Goal: Participate in discussion: Participate in discussion

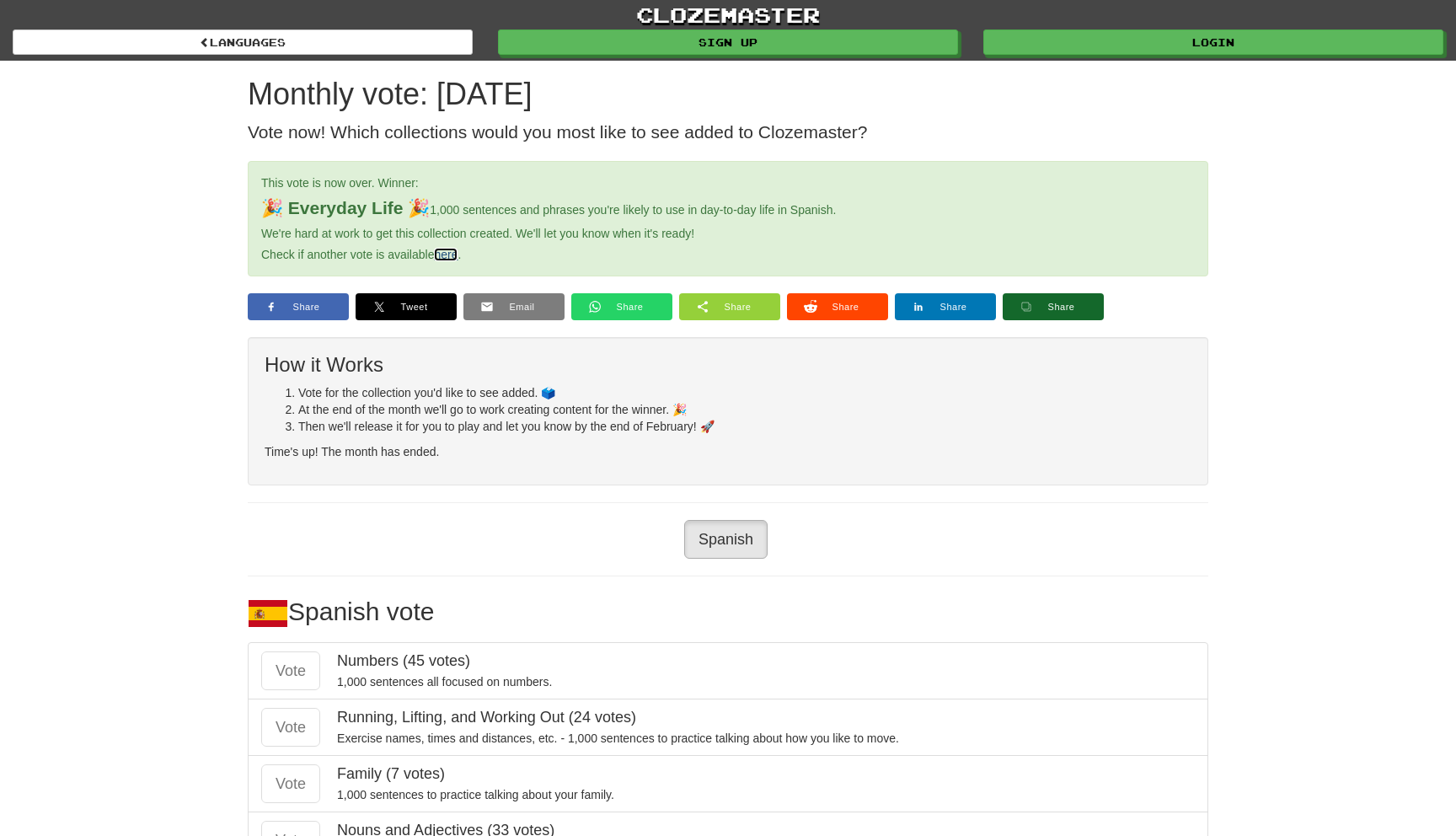
click at [448, 258] on link "here" at bounding box center [445, 254] width 23 height 14
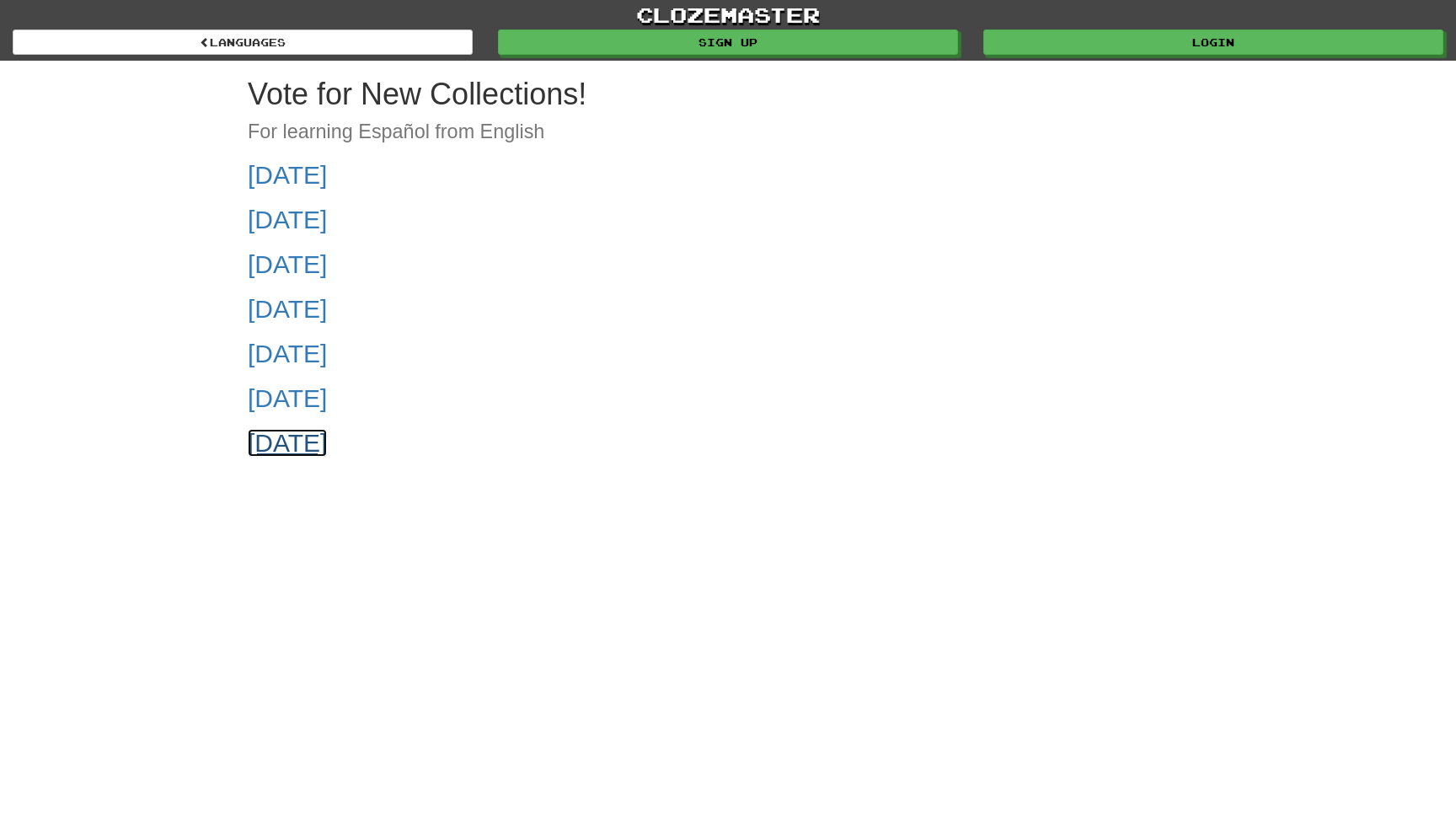
click at [327, 443] on link "[DATE]" at bounding box center [287, 443] width 79 height 28
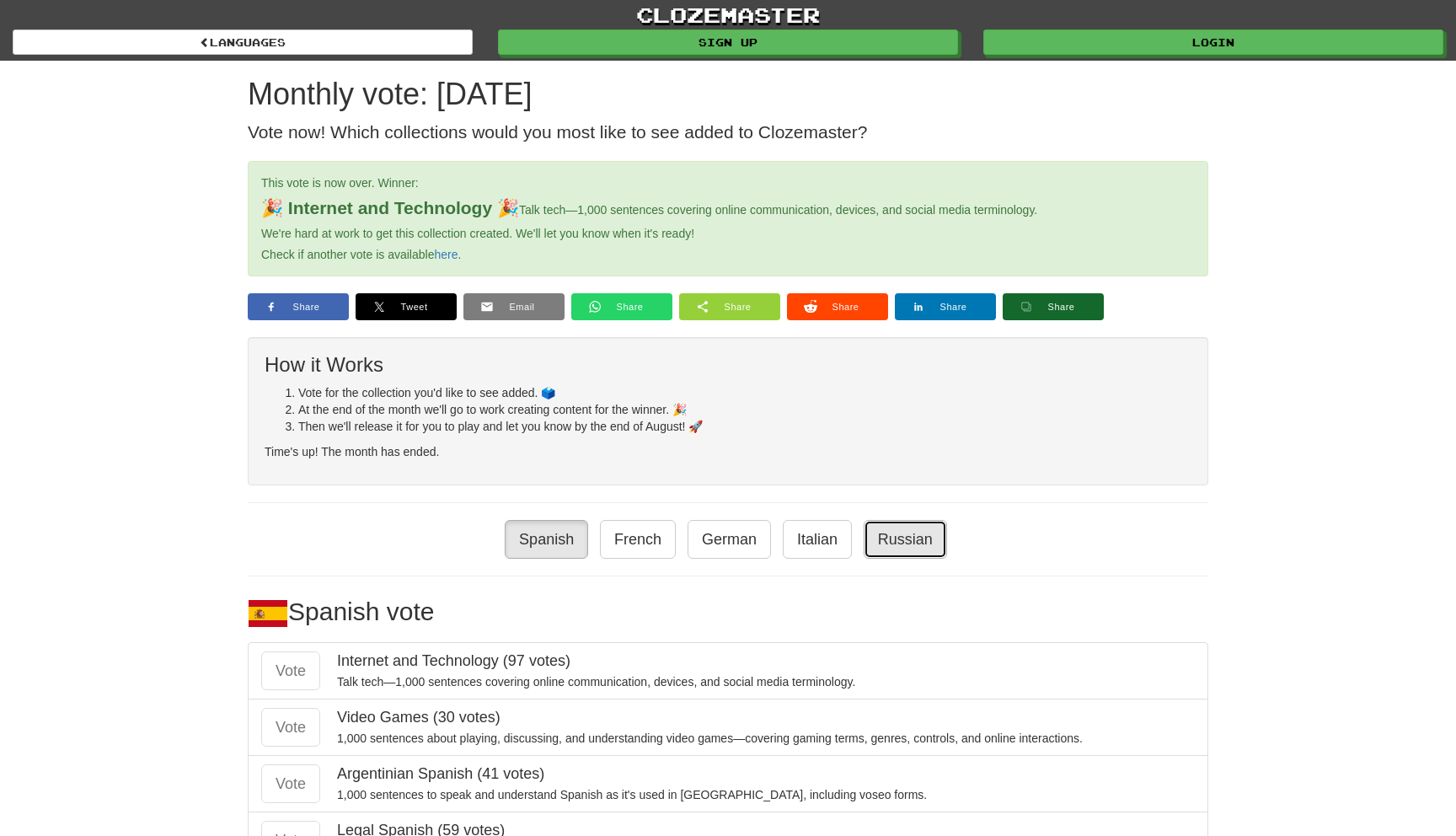
click at [894, 529] on link "Russian" at bounding box center [905, 539] width 83 height 39
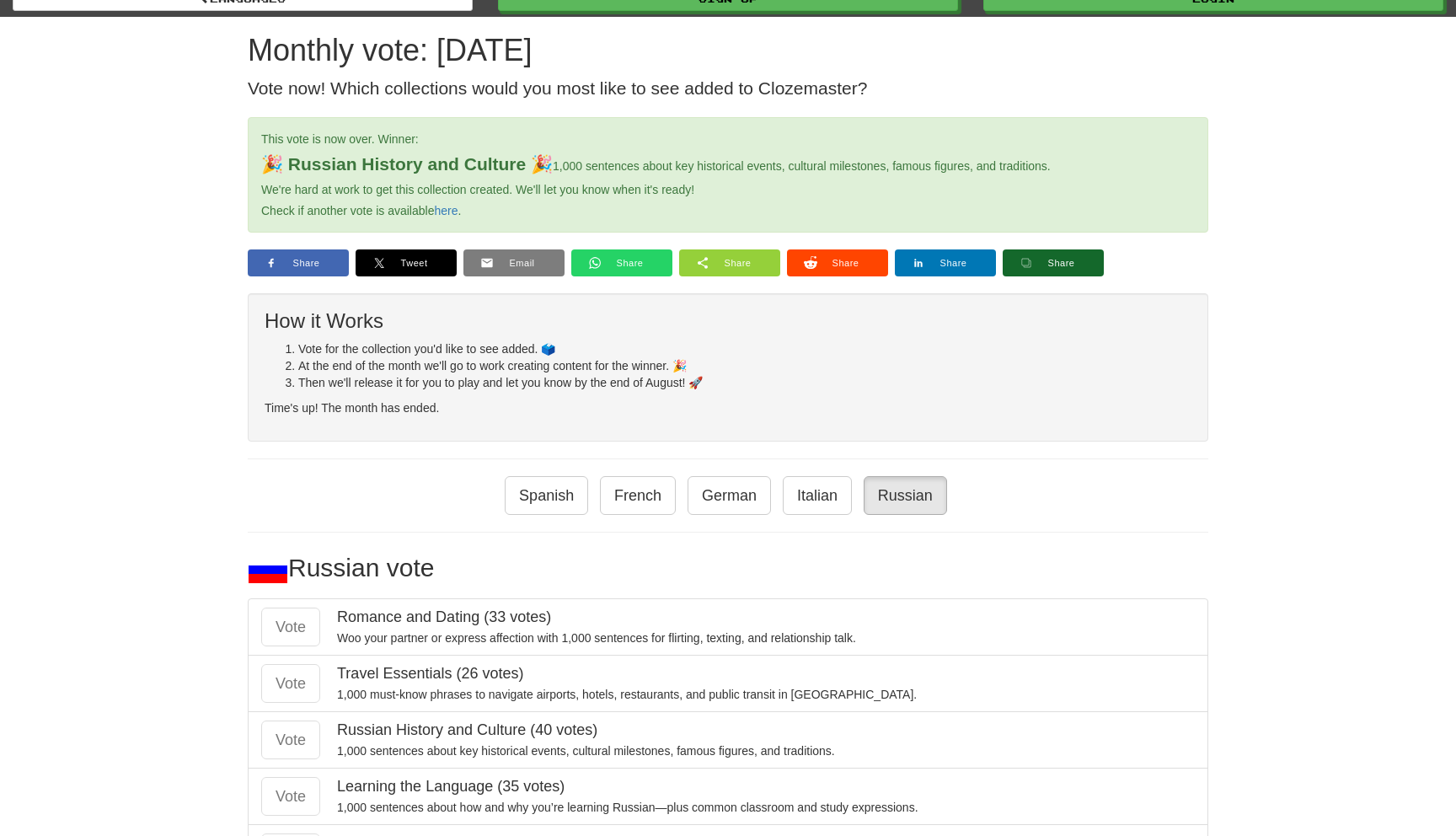
scroll to position [94, 0]
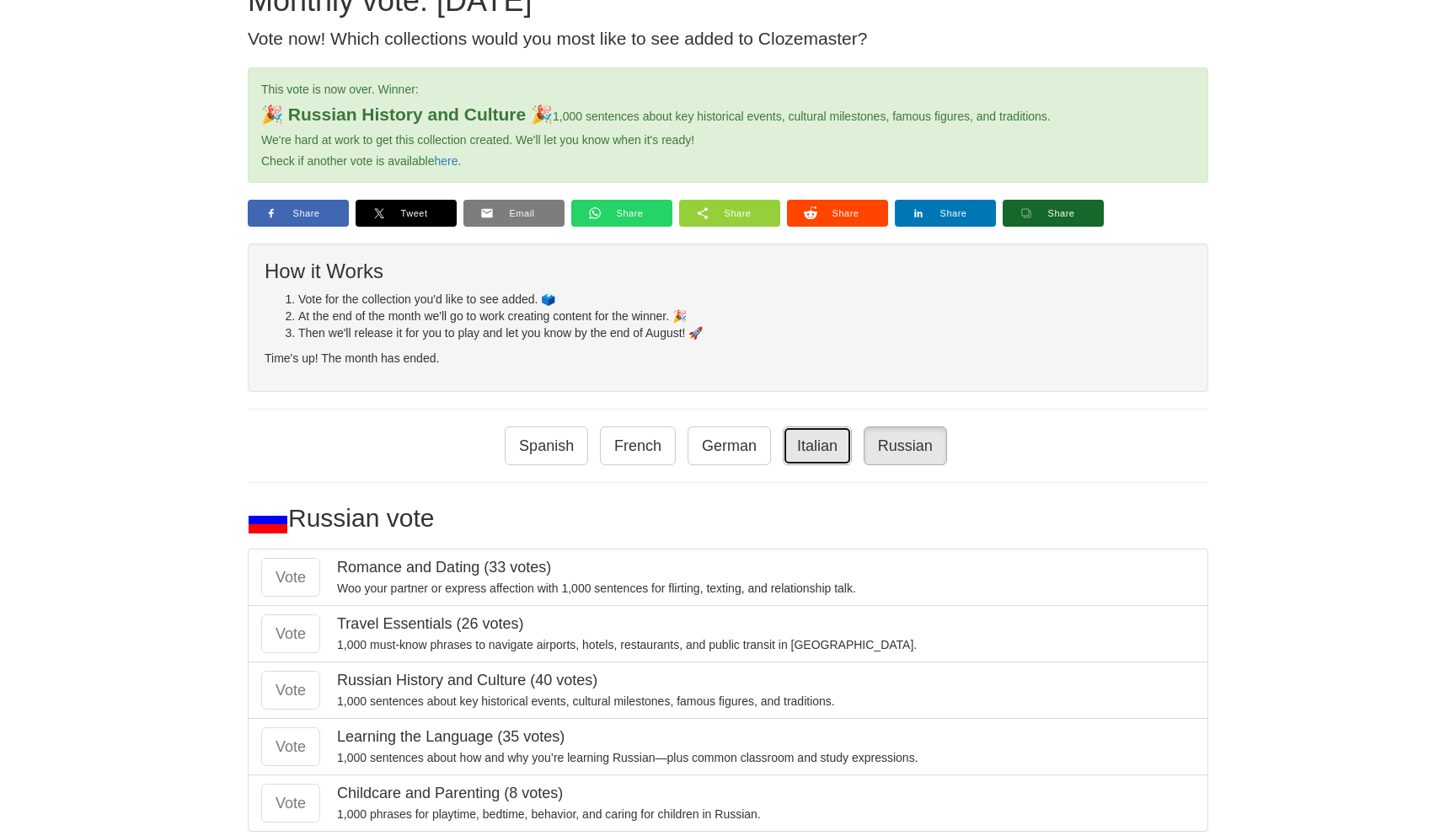
click at [819, 451] on link "Italian" at bounding box center [816, 446] width 69 height 39
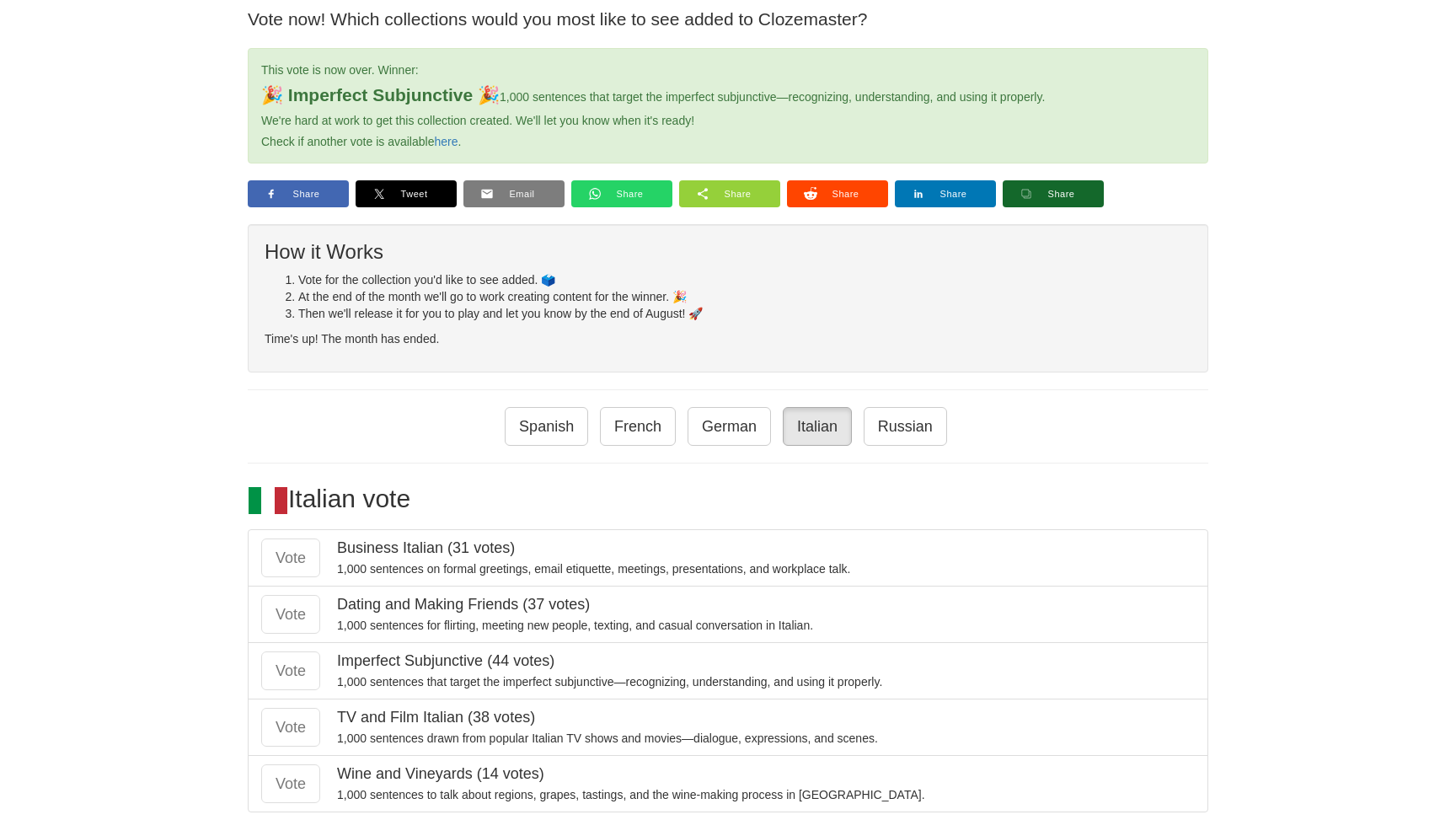
scroll to position [98, 0]
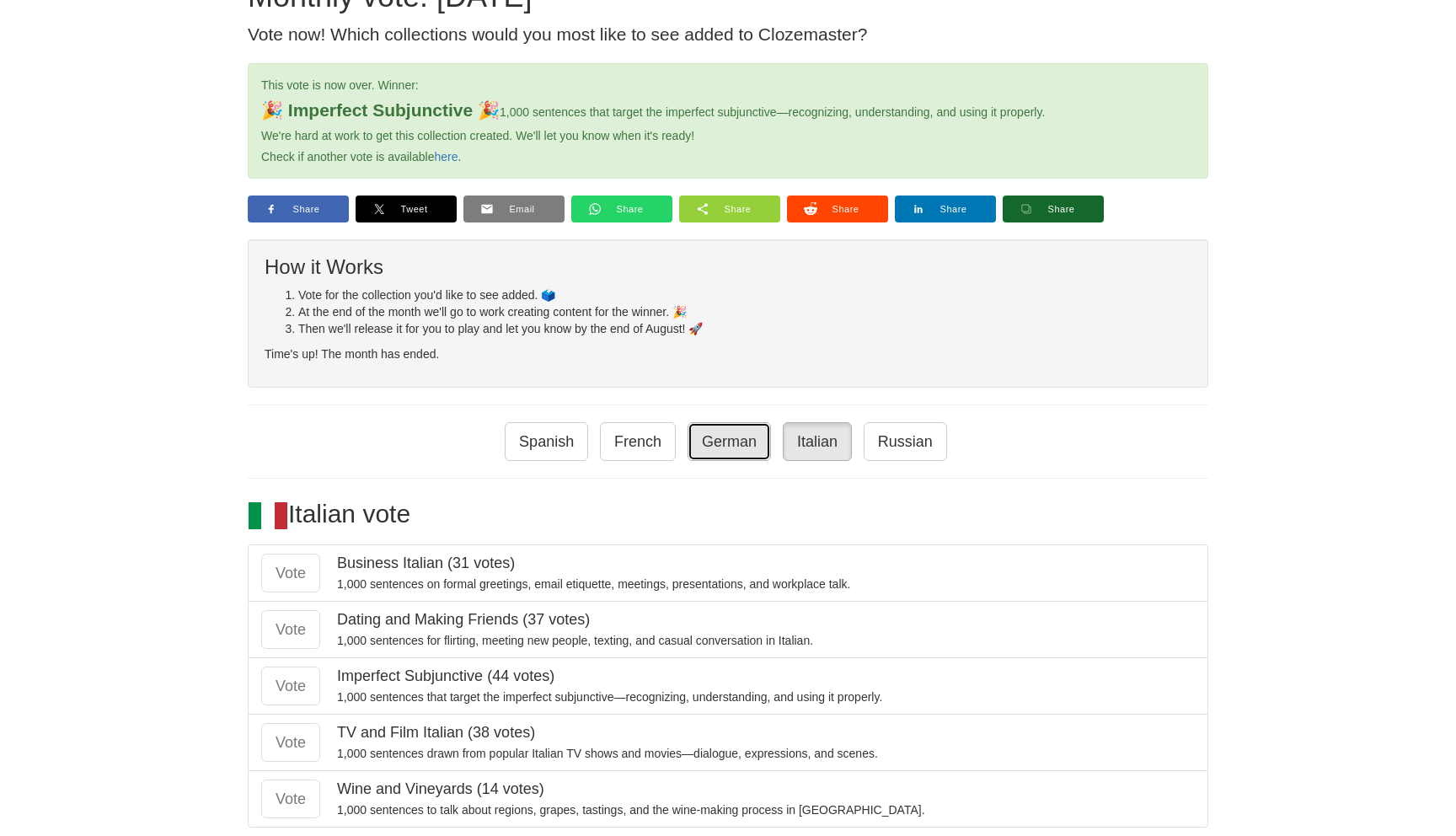
click at [743, 449] on link "German" at bounding box center [729, 442] width 83 height 39
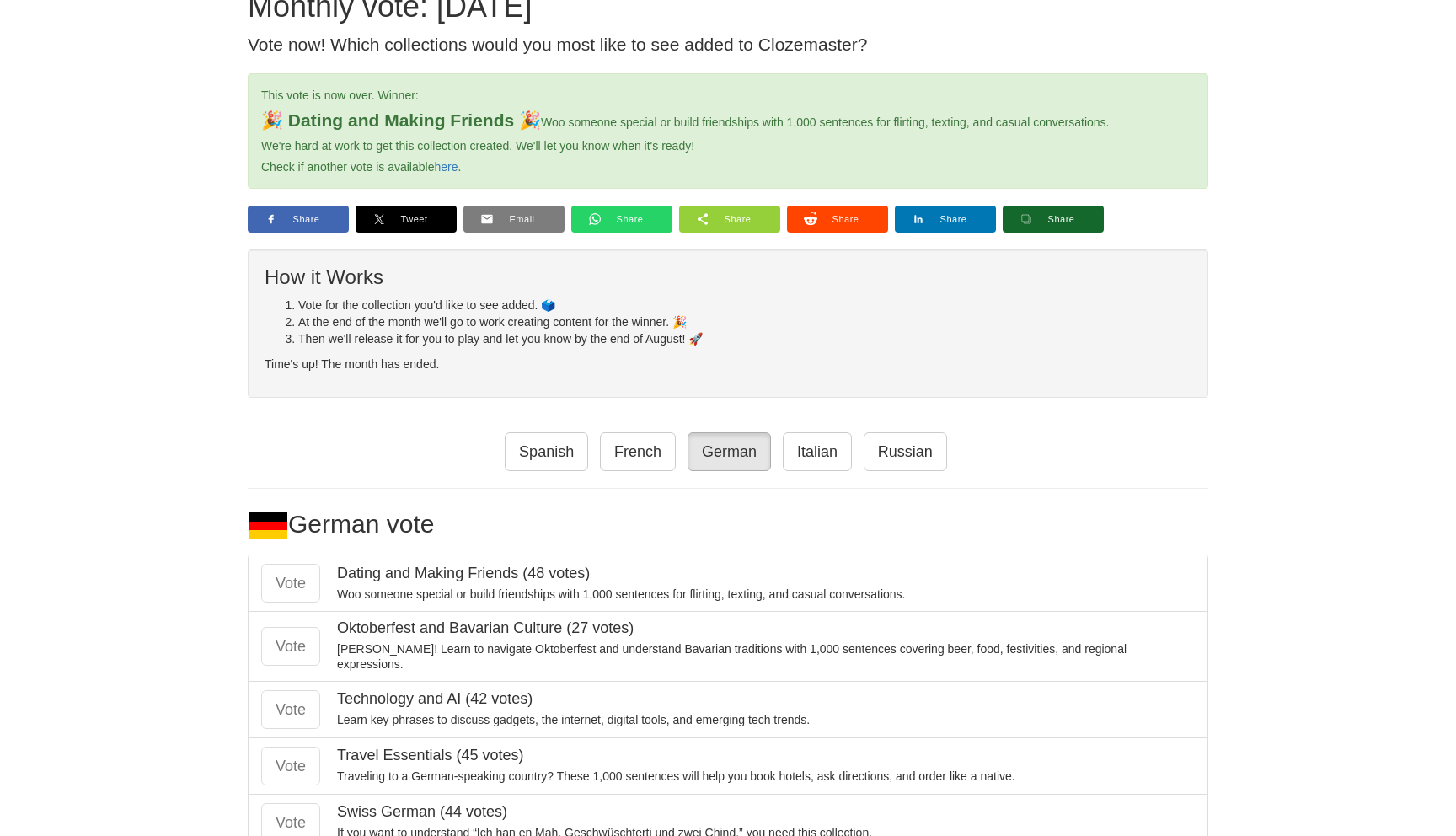
scroll to position [123, 0]
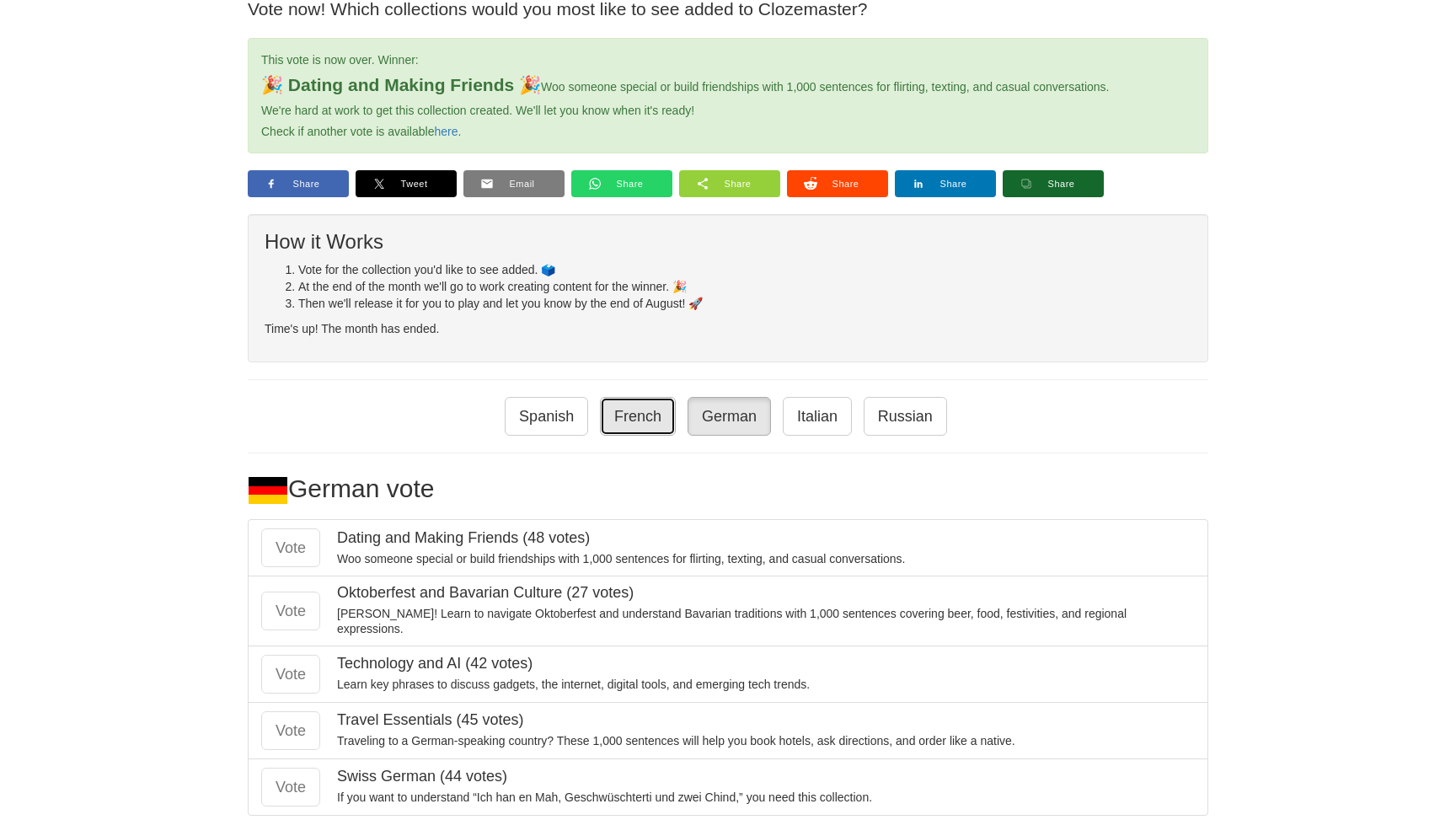
click at [654, 415] on link "French" at bounding box center [638, 417] width 75 height 39
